Goal: Find specific page/section: Find specific page/section

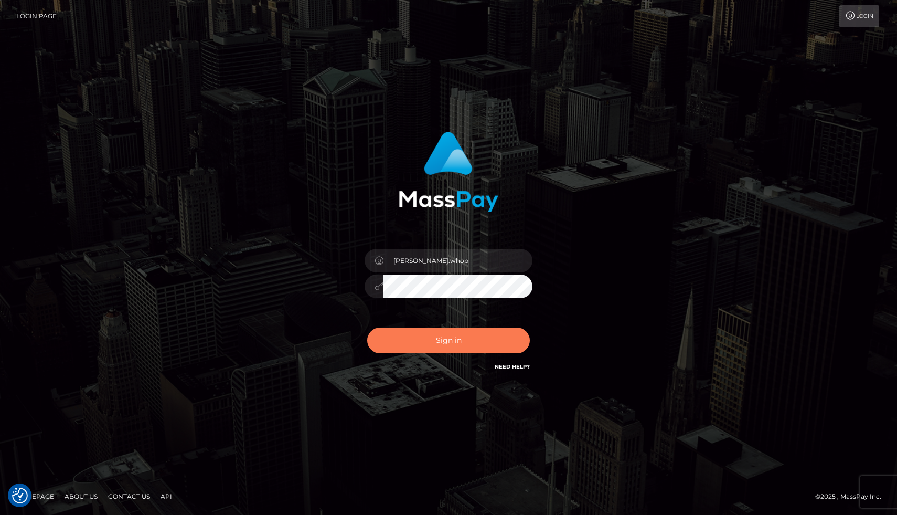
click at [452, 335] on button "Sign in" at bounding box center [448, 340] width 163 height 26
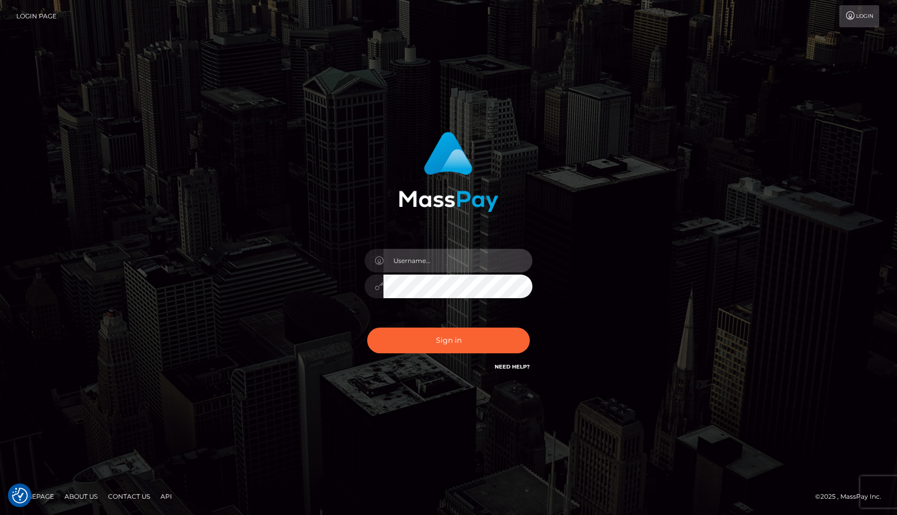
type input "joel.whop"
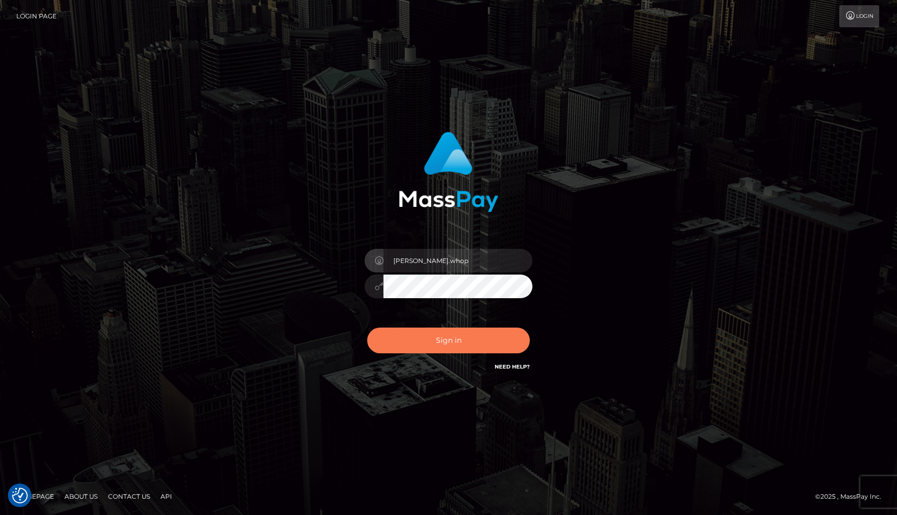
click at [446, 344] on button "Sign in" at bounding box center [448, 340] width 163 height 26
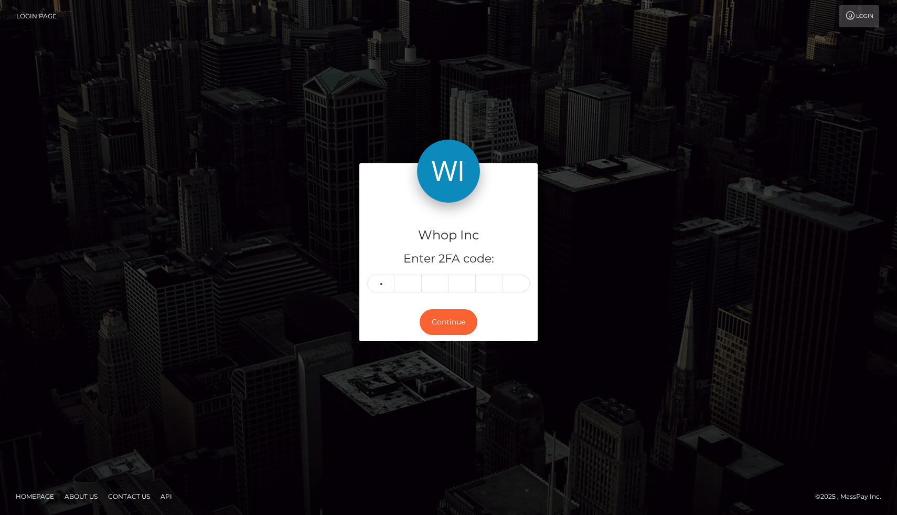
type input "1"
type input "5"
type input "3"
type input "0"
type input "1"
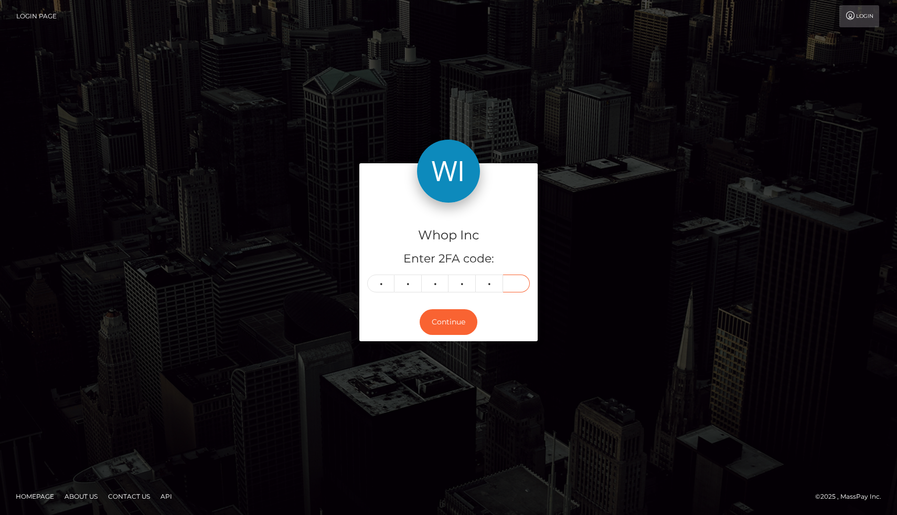
type input "7"
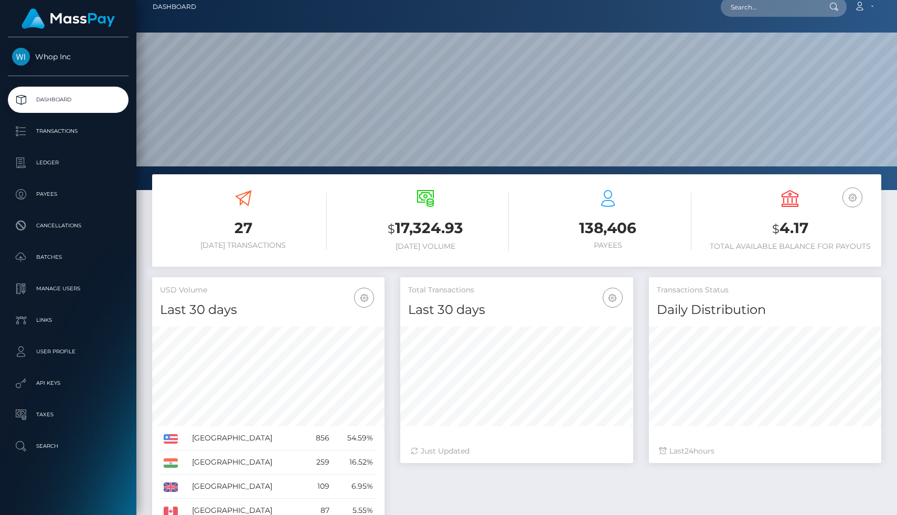
scroll to position [1, 0]
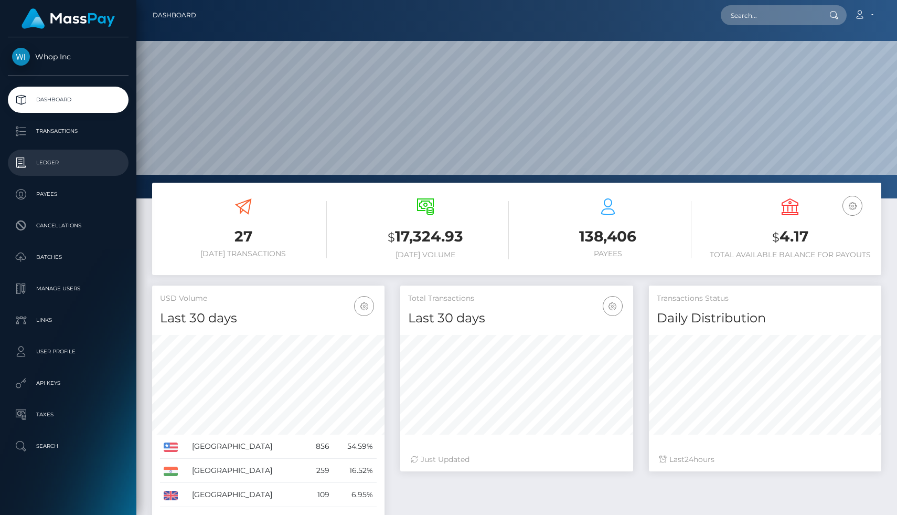
click at [57, 165] on p "Ledger" at bounding box center [68, 163] width 112 height 16
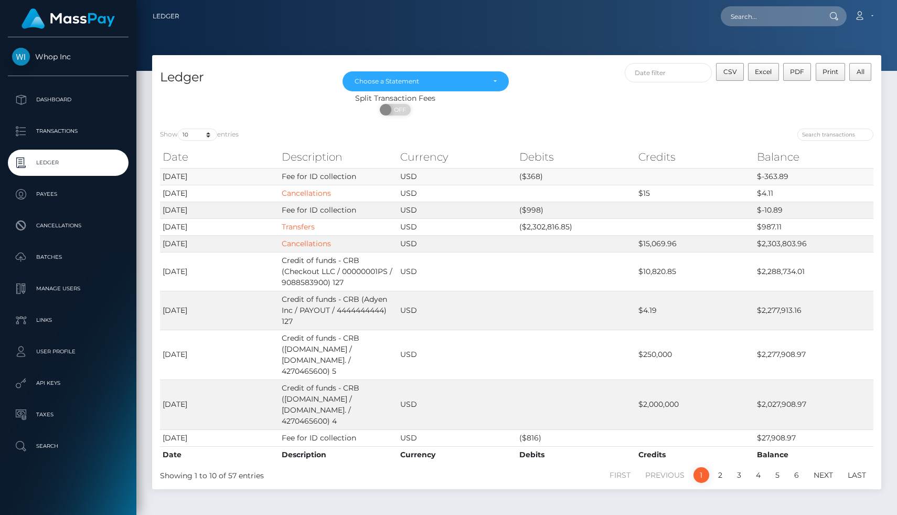
click at [321, 176] on td "Fee for ID collection" at bounding box center [338, 176] width 119 height 17
